Goal: Task Accomplishment & Management: Manage account settings

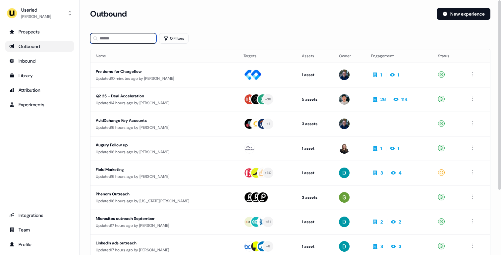
click at [116, 36] on input at bounding box center [123, 38] width 66 height 11
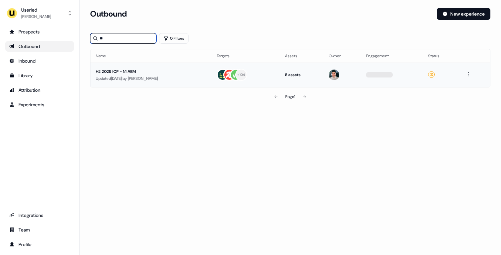
type input "**"
click at [138, 74] on div "H2 2025 ICP - 1:1 ABM" at bounding box center [151, 71] width 110 height 7
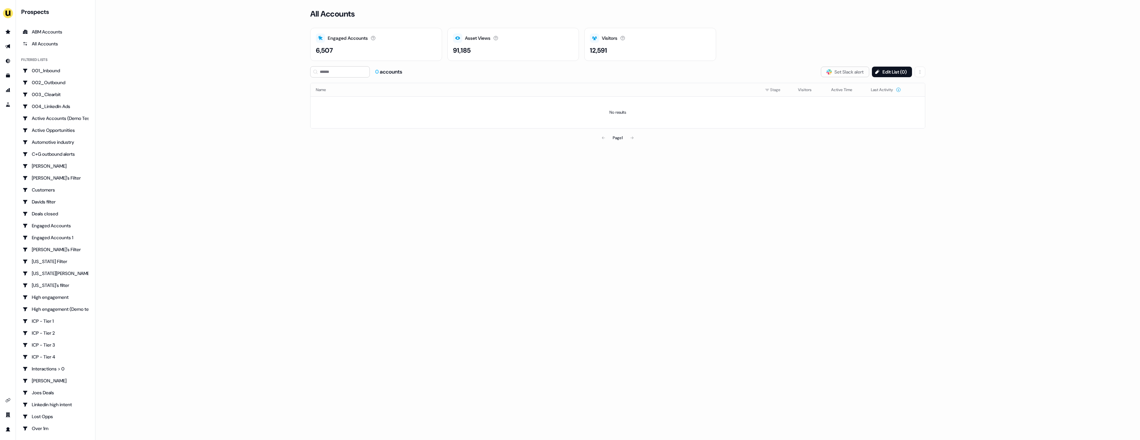
click at [199, 42] on main "Loading... All Accounts Engaged Accounts Accounts that have interacted with an …" at bounding box center [617, 220] width 1045 height 440
click at [4, 12] on img "side nav menu" at bounding box center [8, 13] width 11 height 11
click at [17, 28] on div "Impersonate (Admin)" at bounding box center [34, 31] width 63 height 12
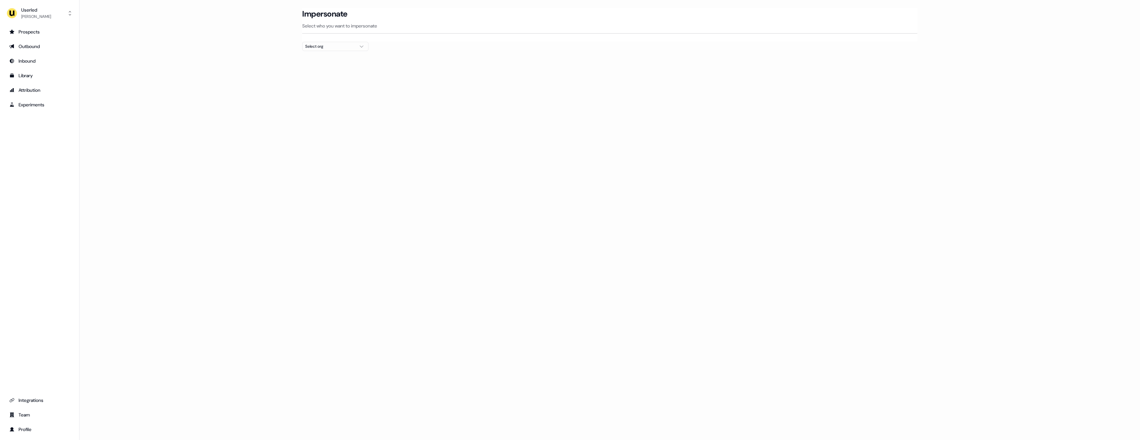
click at [339, 47] on div "Select org" at bounding box center [330, 46] width 50 height 7
type input "***"
click at [342, 66] on div "ADvendio" at bounding box center [336, 70] width 66 height 11
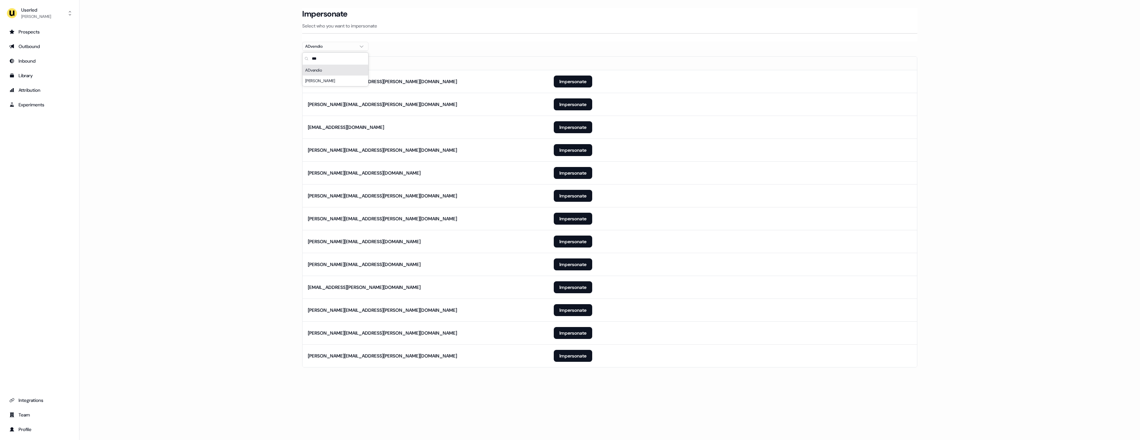
click at [481, 56] on div at bounding box center [609, 53] width 615 height 5
click at [580, 355] on button "Impersonate" at bounding box center [573, 356] width 38 height 12
